Goal: Transaction & Acquisition: Obtain resource

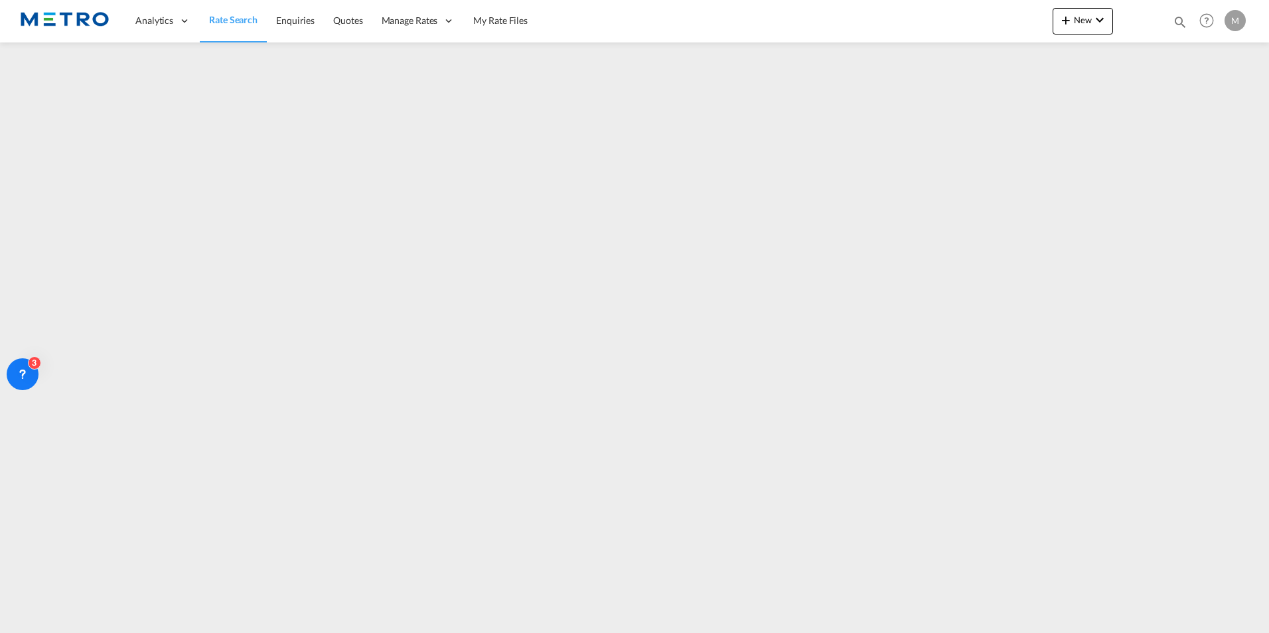
click at [234, 33] on link "Rate Search" at bounding box center [233, 20] width 67 height 43
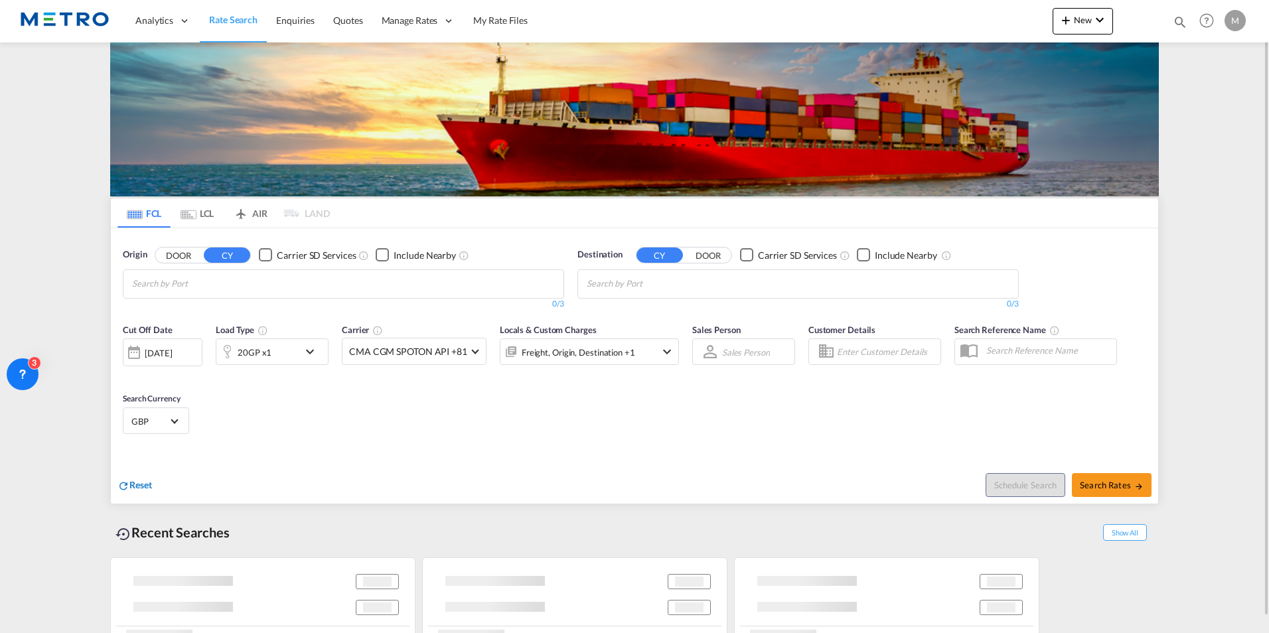
click at [135, 479] on span "Reset" at bounding box center [140, 484] width 23 height 11
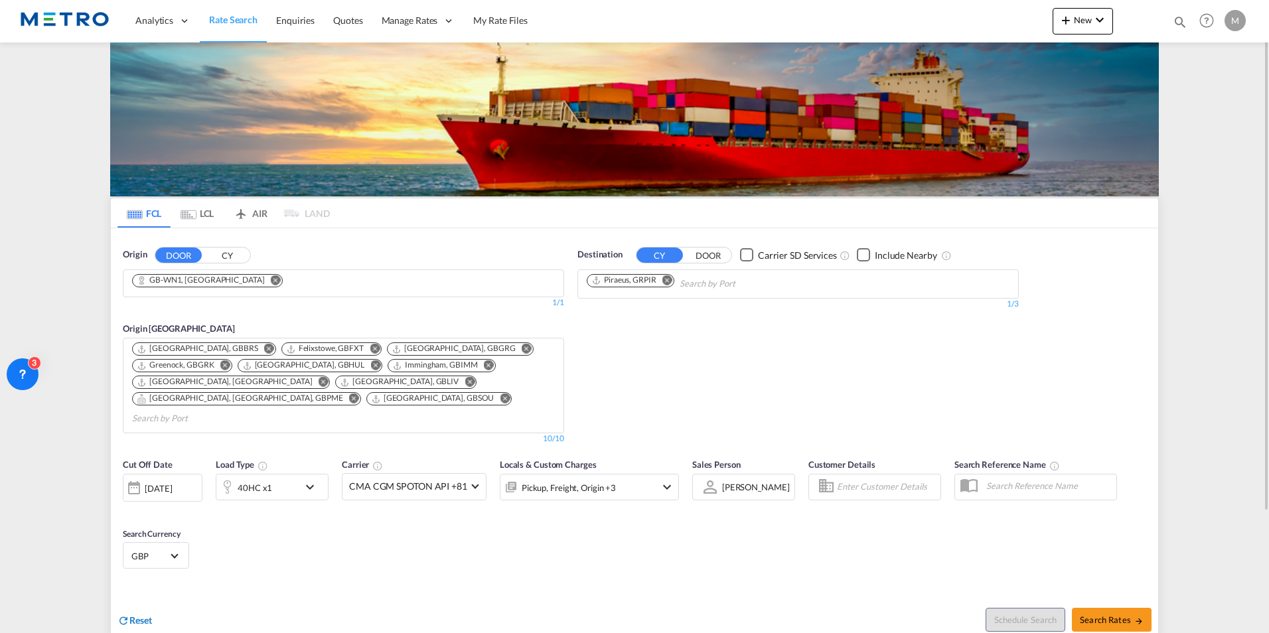
click at [134, 614] on span "Reset" at bounding box center [140, 619] width 23 height 11
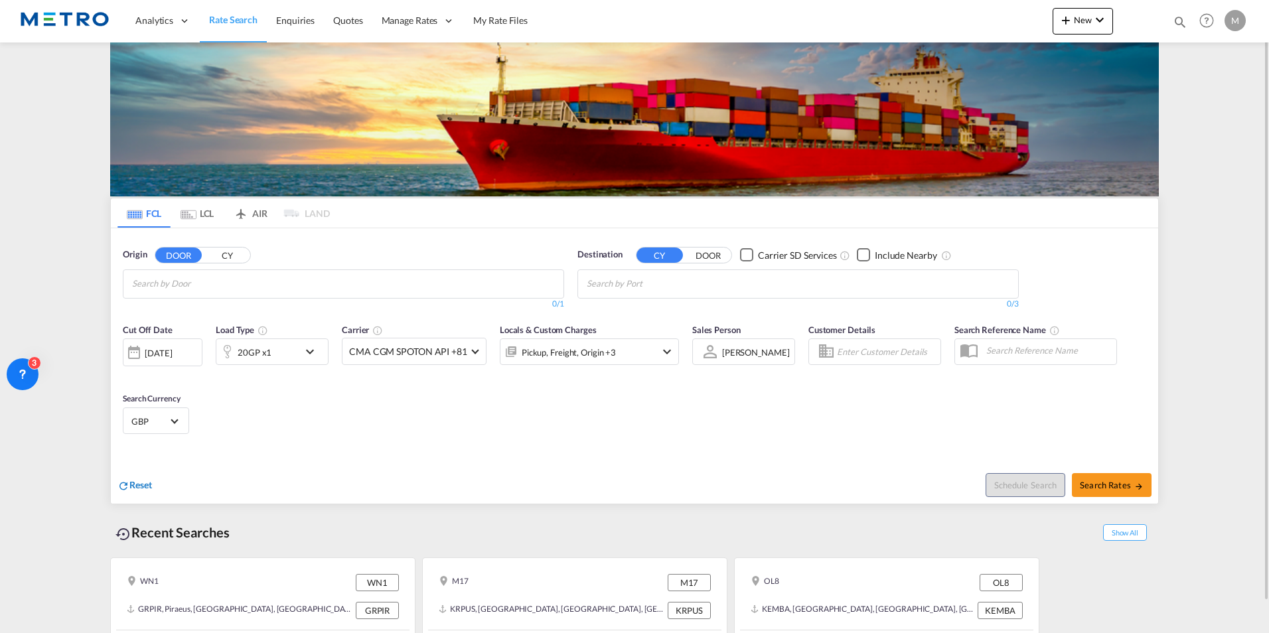
click at [143, 489] on span "Reset" at bounding box center [140, 484] width 23 height 11
click at [137, 486] on span "Reset" at bounding box center [140, 484] width 23 height 11
click at [214, 287] on input "Chips input." at bounding box center [195, 283] width 126 height 21
type input "h"
type input "H"
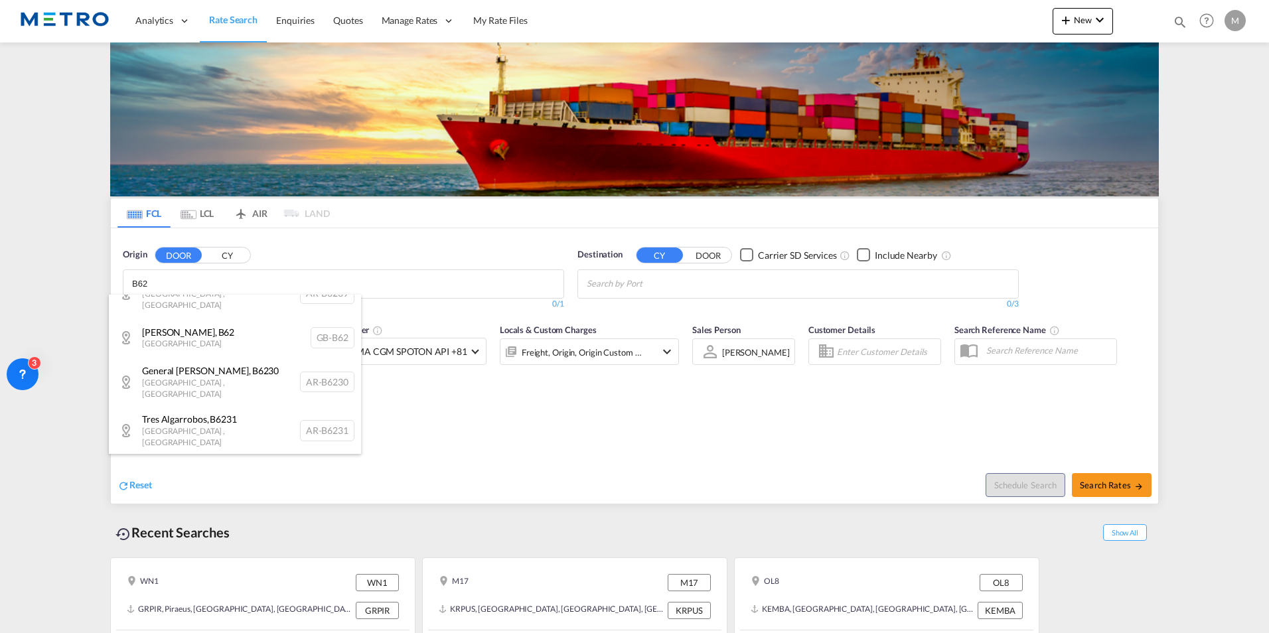
scroll to position [273, 0]
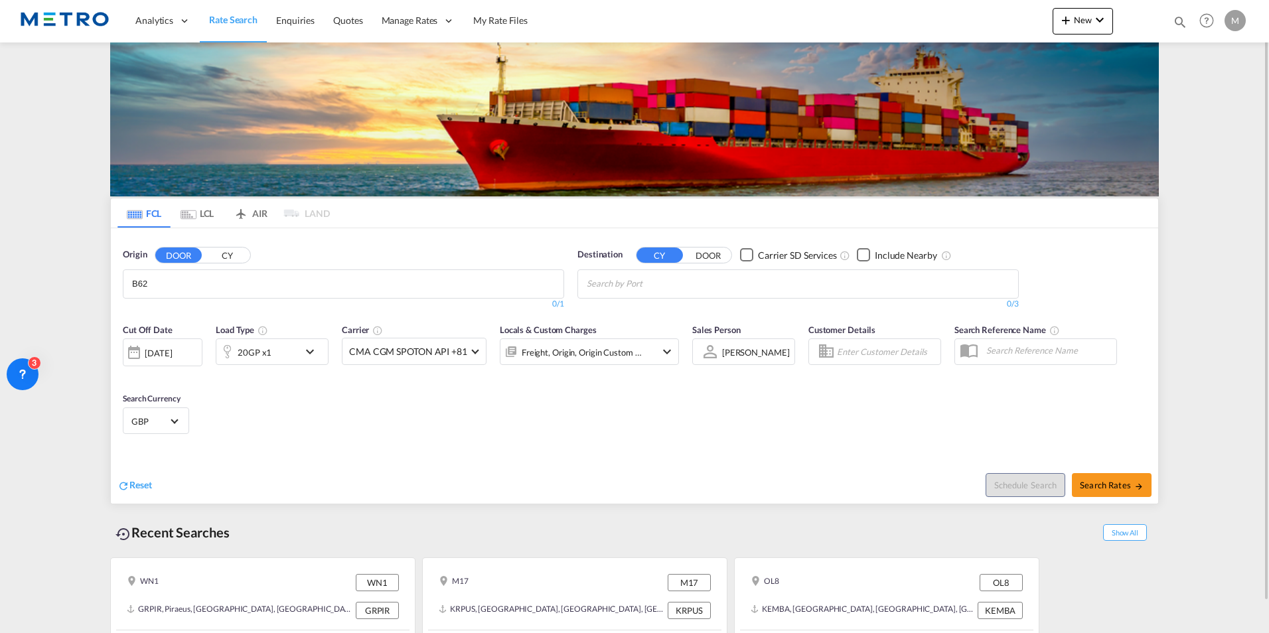
drag, startPoint x: 242, startPoint y: 275, endPoint x: 4, endPoint y: 275, distance: 237.6
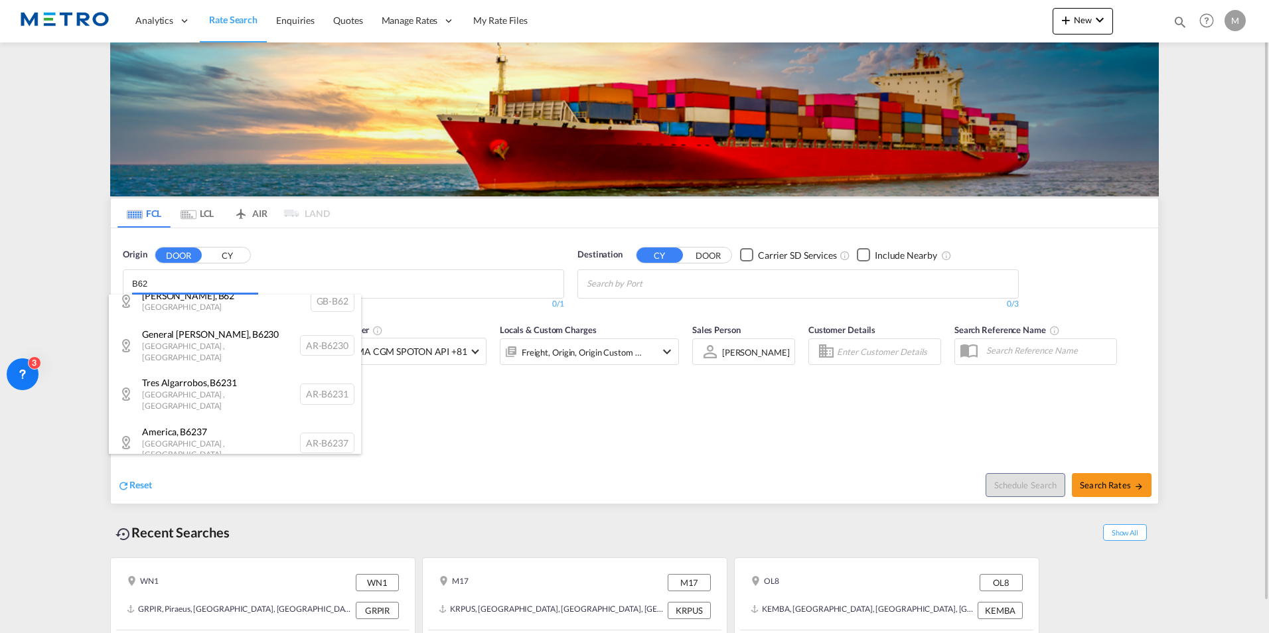
drag, startPoint x: 155, startPoint y: 277, endPoint x: 52, endPoint y: 289, distance: 103.5
click at [52, 289] on body "Analytics Reports Dashboard Rate Search Enquiries Quotes" at bounding box center [634, 316] width 1269 height 633
type input "B"
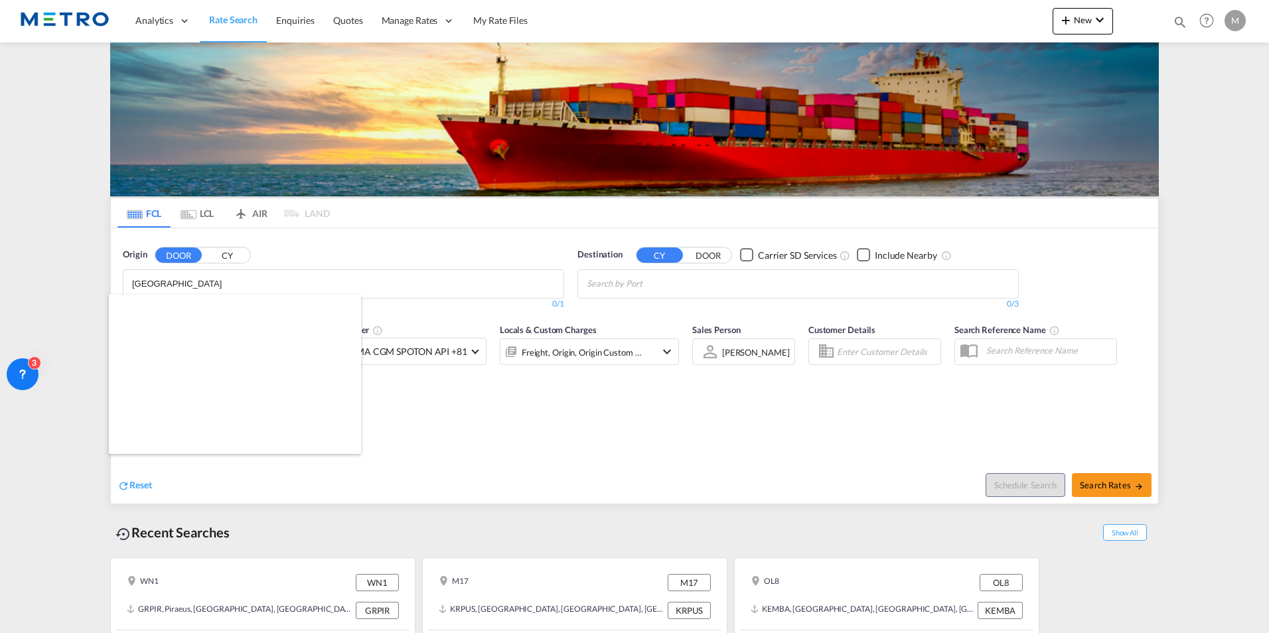
scroll to position [0, 0]
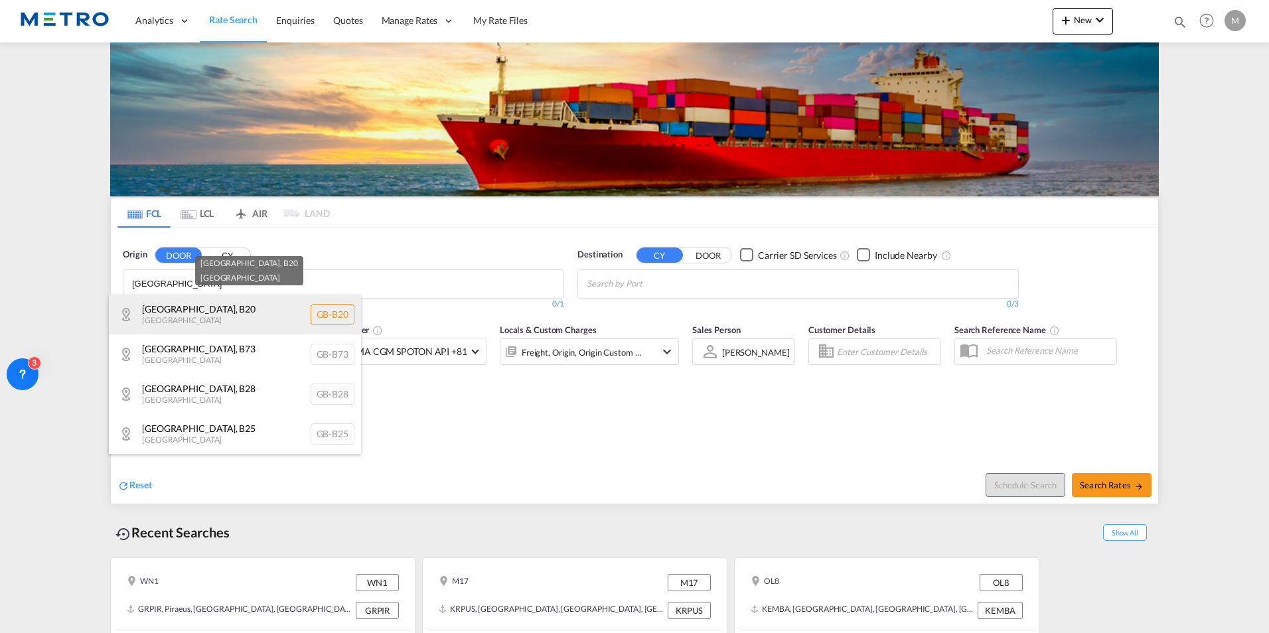
type input "[GEOGRAPHIC_DATA]"
click at [257, 311] on div "[GEOGRAPHIC_DATA] , B20 [GEOGRAPHIC_DATA] [GEOGRAPHIC_DATA]-B20" at bounding box center [235, 315] width 252 height 40
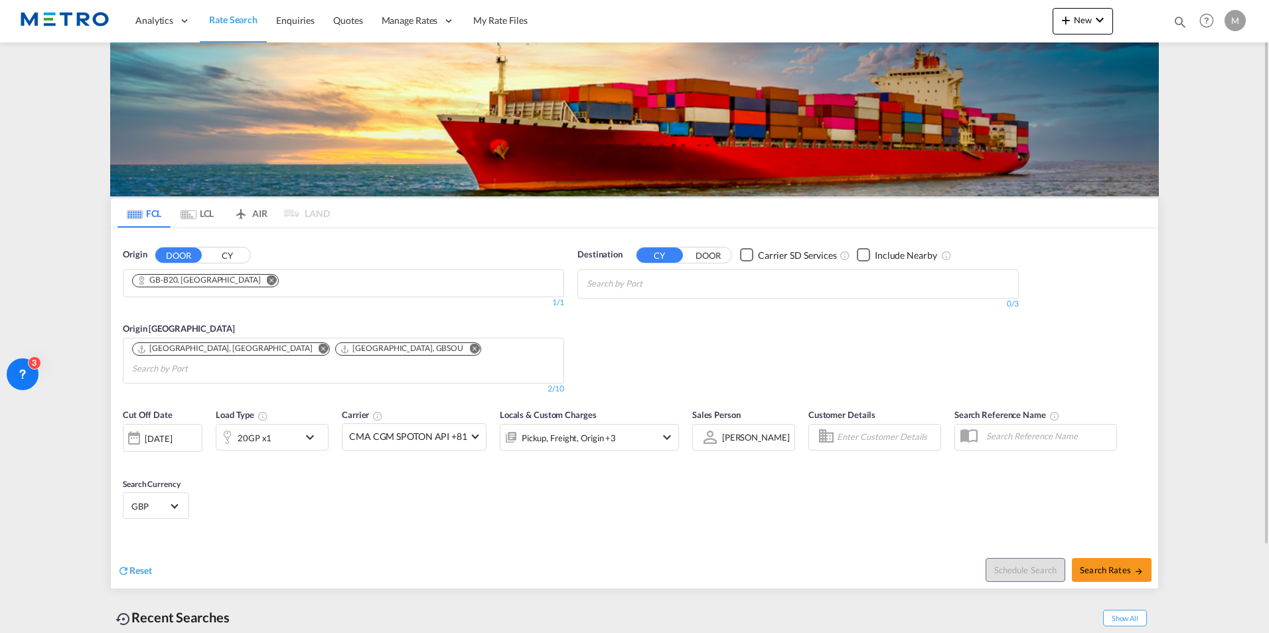
click at [685, 282] on input "Chips input." at bounding box center [650, 283] width 126 height 21
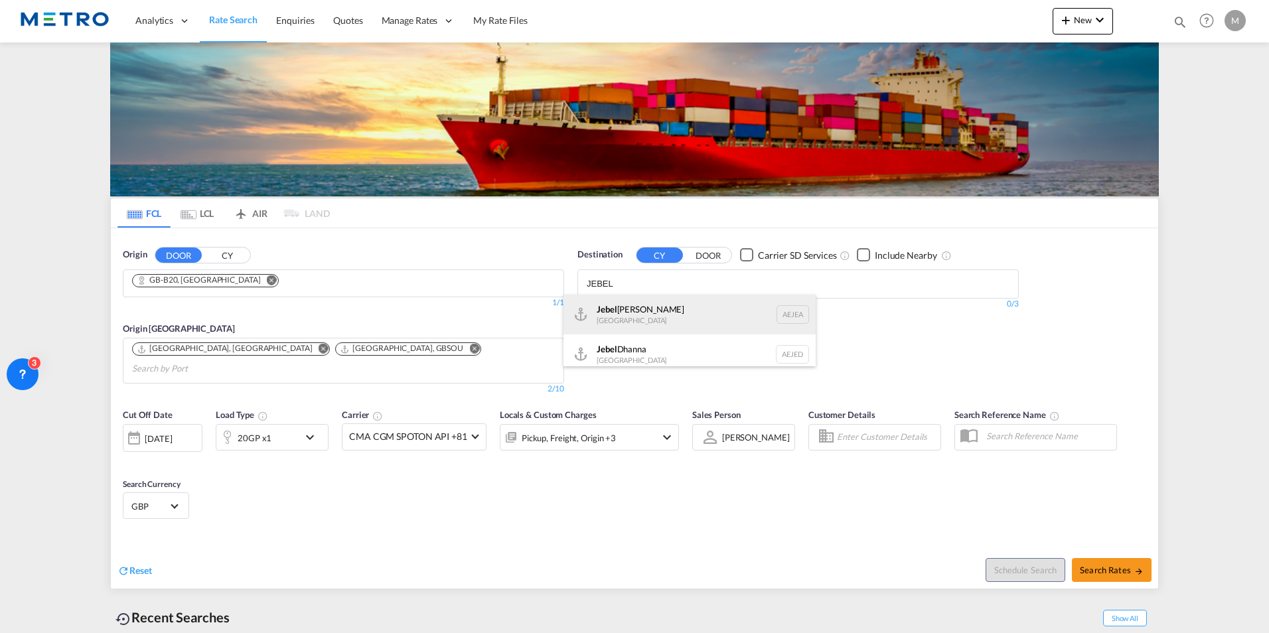
type input "JEBEL"
click at [677, 300] on div "[GEOGRAPHIC_DATA] [GEOGRAPHIC_DATA]" at bounding box center [689, 315] width 252 height 40
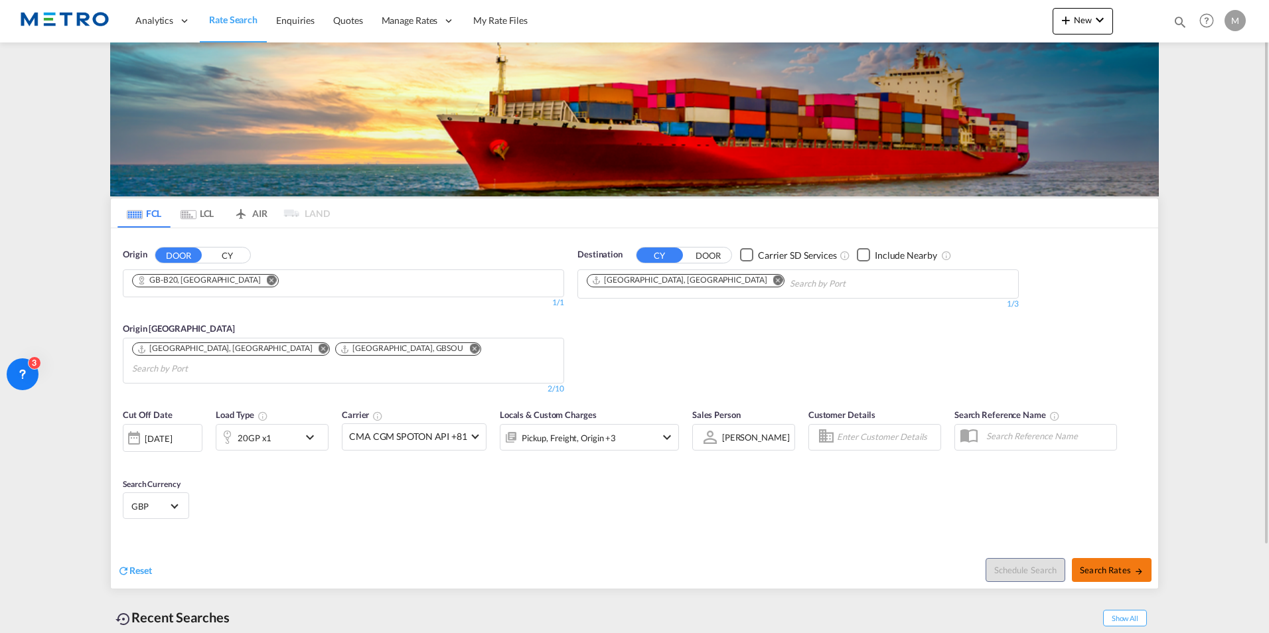
click at [1120, 565] on span "Search Rates" at bounding box center [1112, 570] width 64 height 11
type input "B20 to AEJEA / [DATE]"
